Goal: Check status: Check status

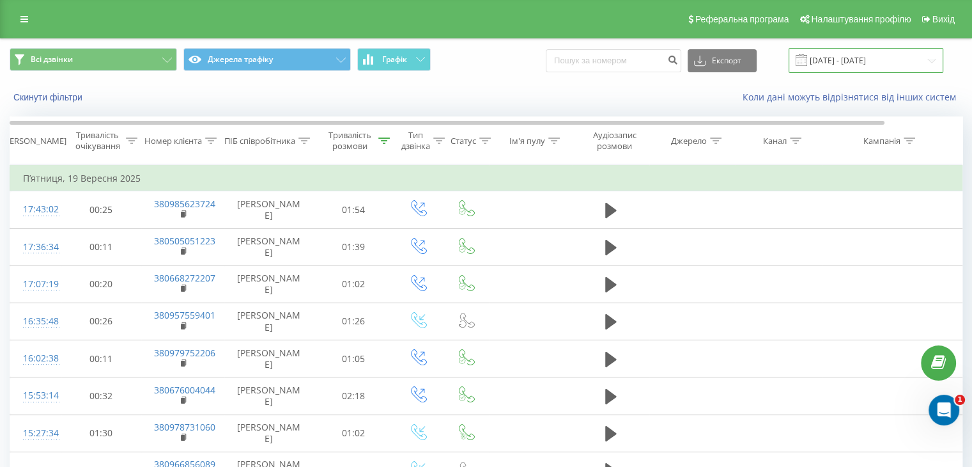
click at [862, 57] on input "[DATE] - [DATE]" at bounding box center [866, 60] width 155 height 25
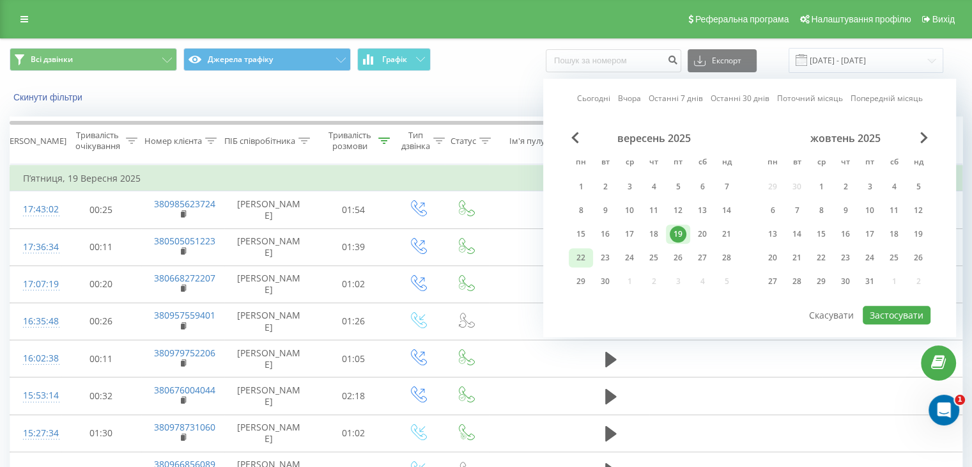
click at [584, 258] on div "22" at bounding box center [581, 257] width 17 height 17
click at [887, 313] on button "Застосувати" at bounding box center [897, 315] width 68 height 19
type input "[DATE] - [DATE]"
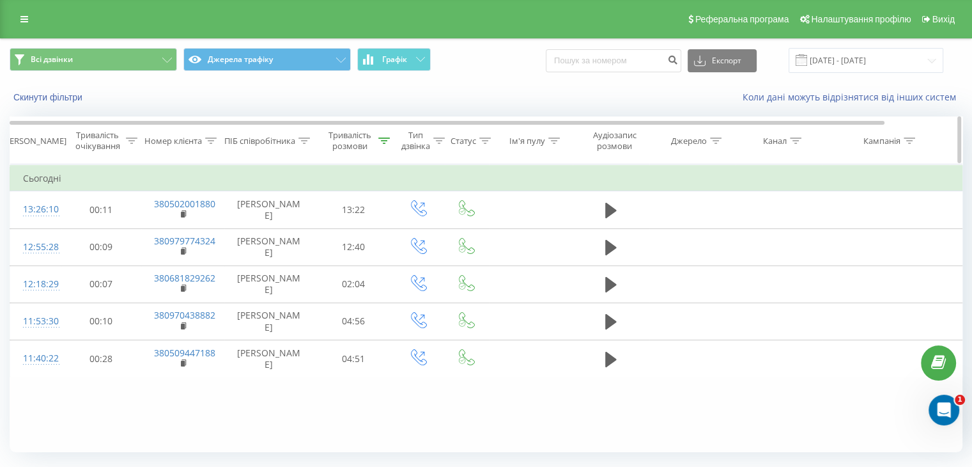
click at [386, 137] on icon at bounding box center [384, 140] width 12 height 6
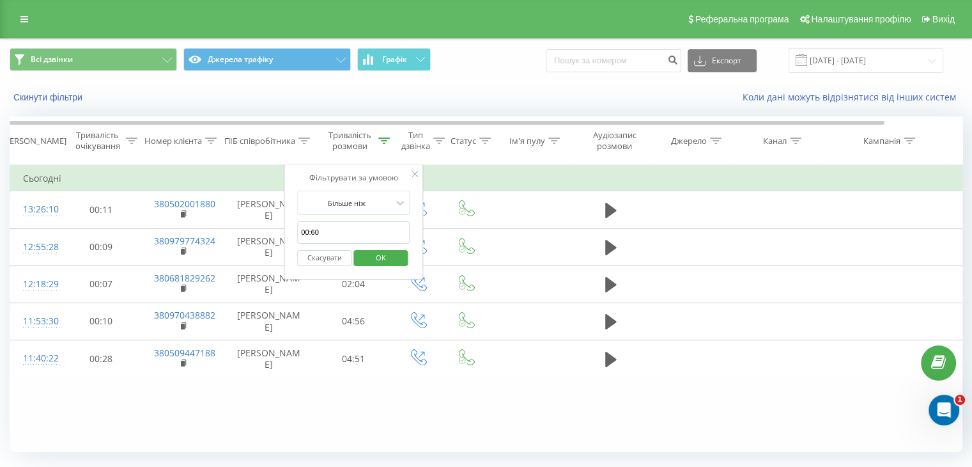
drag, startPoint x: 312, startPoint y: 231, endPoint x: 324, endPoint y: 232, distance: 12.2
click at [324, 232] on input "00:60" at bounding box center [353, 232] width 112 height 22
type input "00:10"
click at [375, 264] on span "OK" at bounding box center [381, 257] width 36 height 20
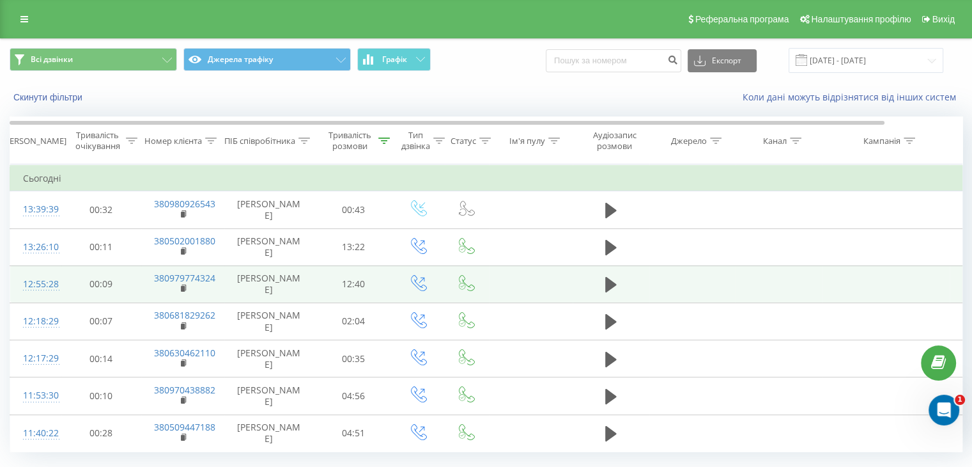
scroll to position [33, 0]
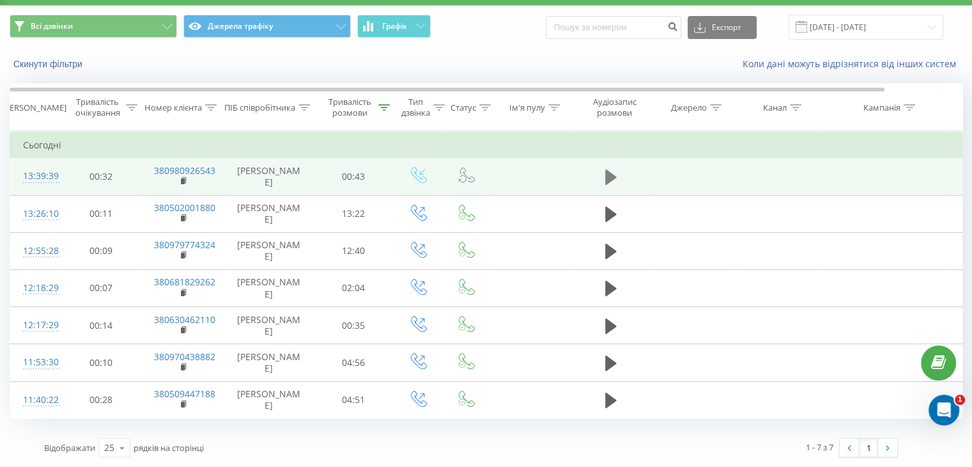
click at [611, 177] on icon at bounding box center [611, 176] width 12 height 15
